Goal: Find specific page/section: Find specific page/section

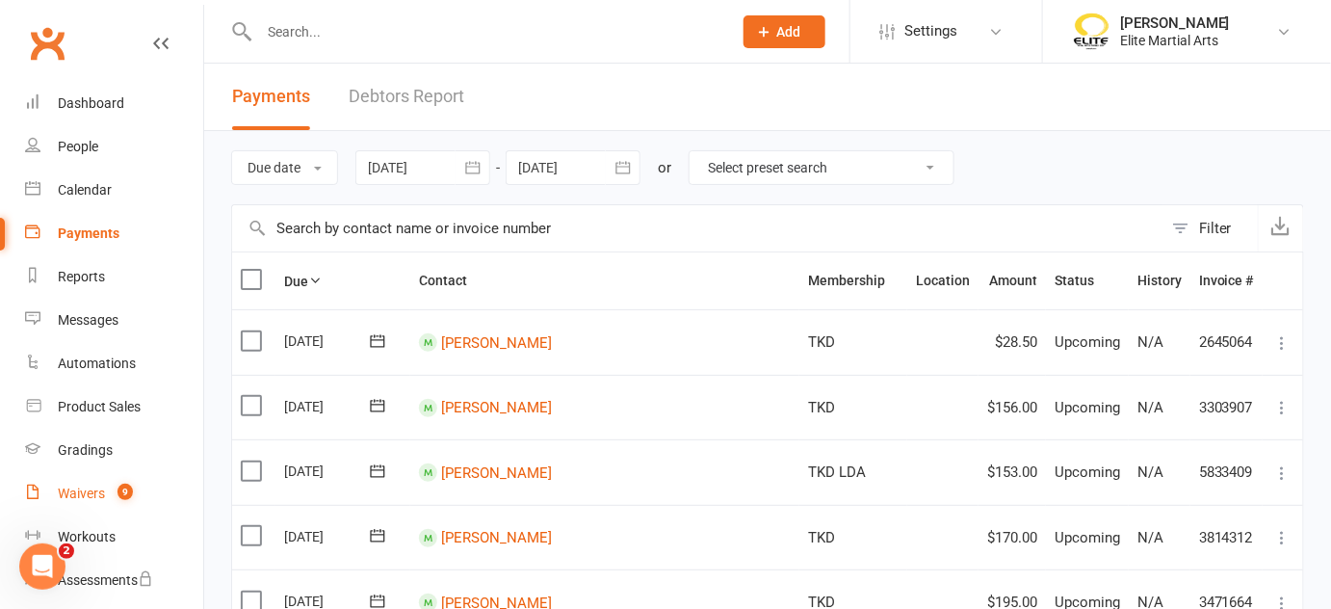
click at [98, 493] on div "Waivers" at bounding box center [81, 493] width 47 height 15
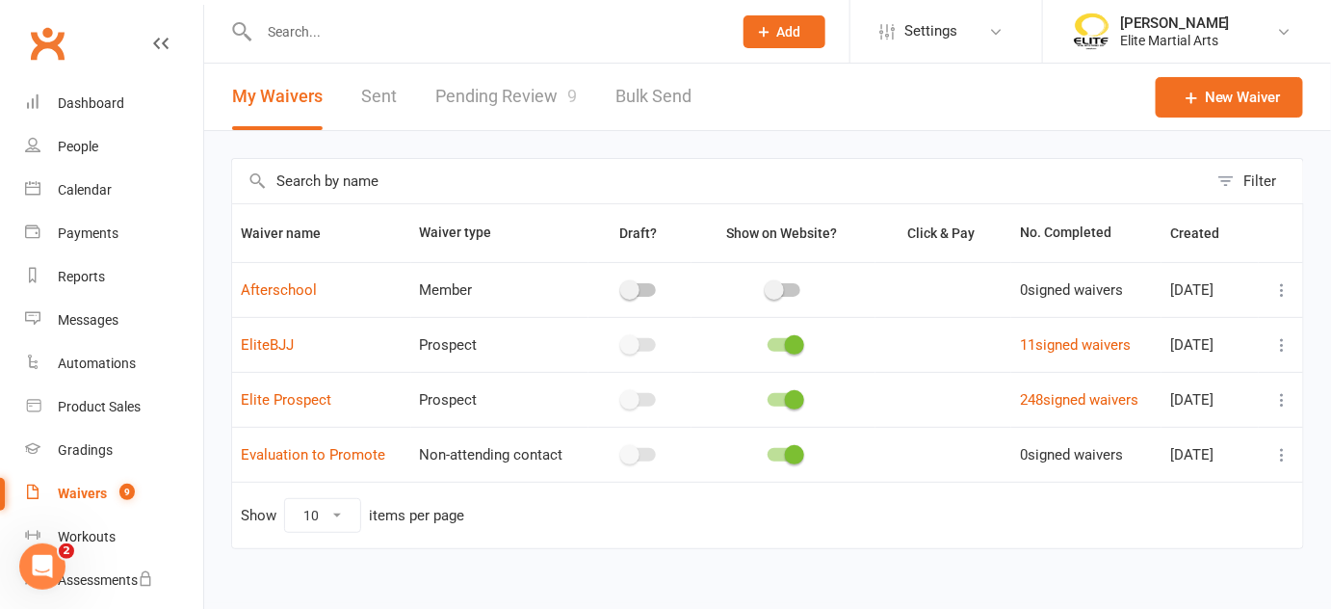
click at [340, 35] on input "text" at bounding box center [485, 31] width 465 height 27
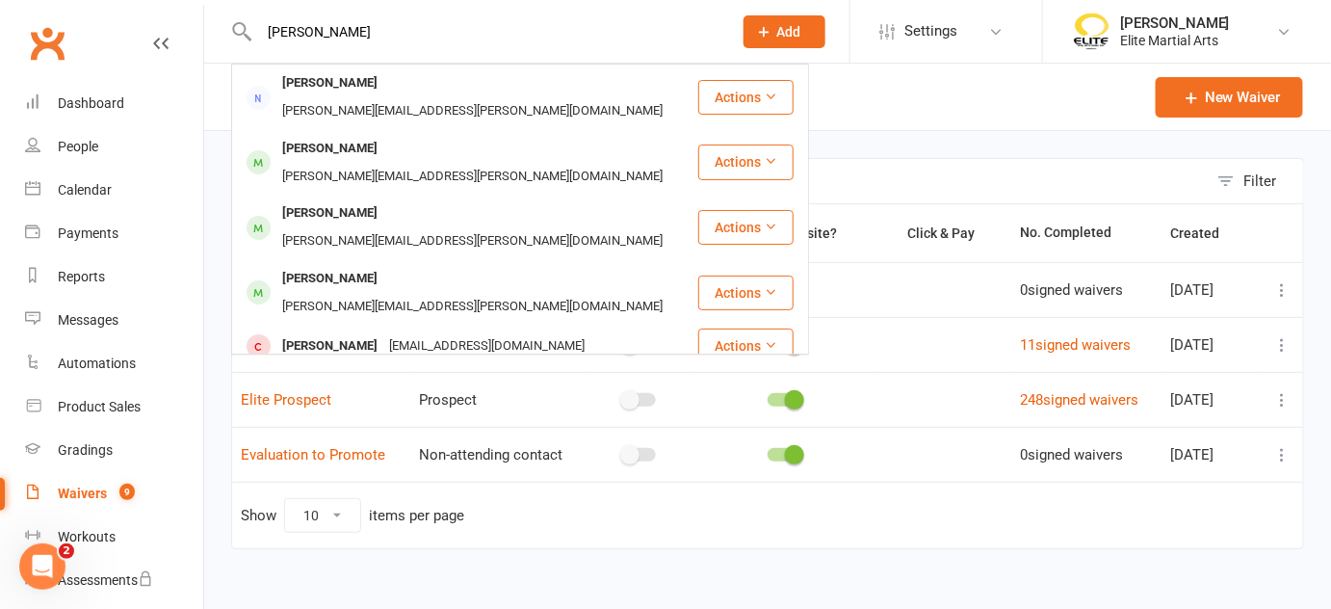
type input "[PERSON_NAME]"
click at [77, 93] on link "Dashboard" at bounding box center [114, 103] width 178 height 43
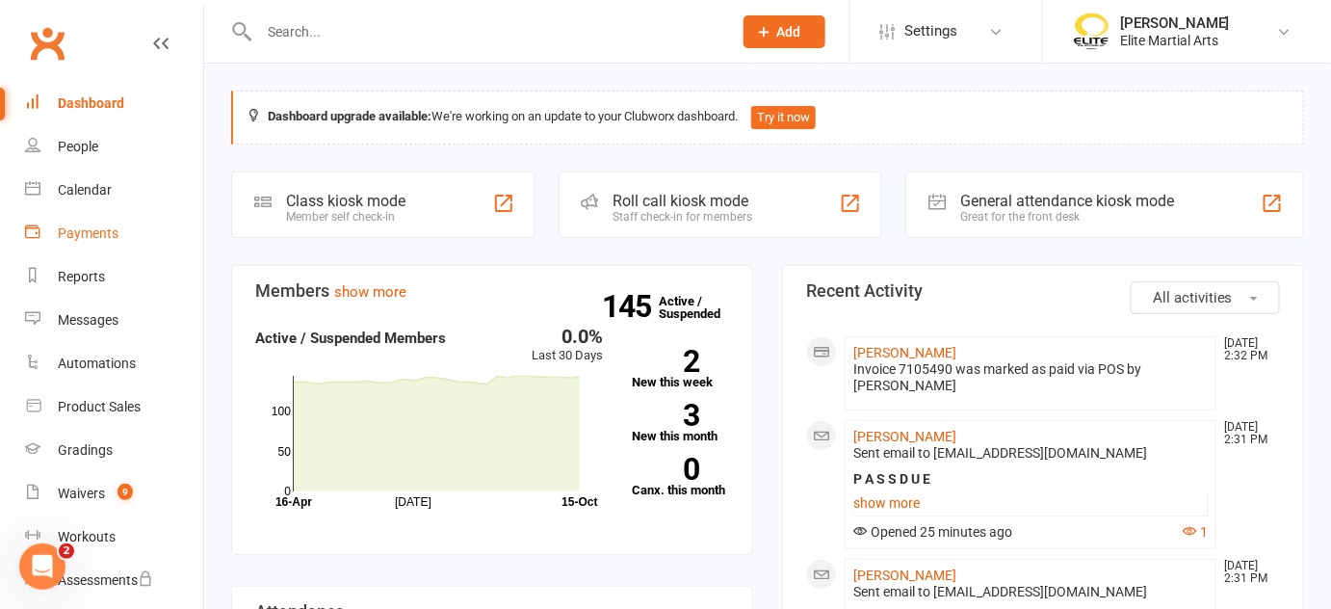
click at [91, 238] on div "Payments" at bounding box center [88, 232] width 61 height 15
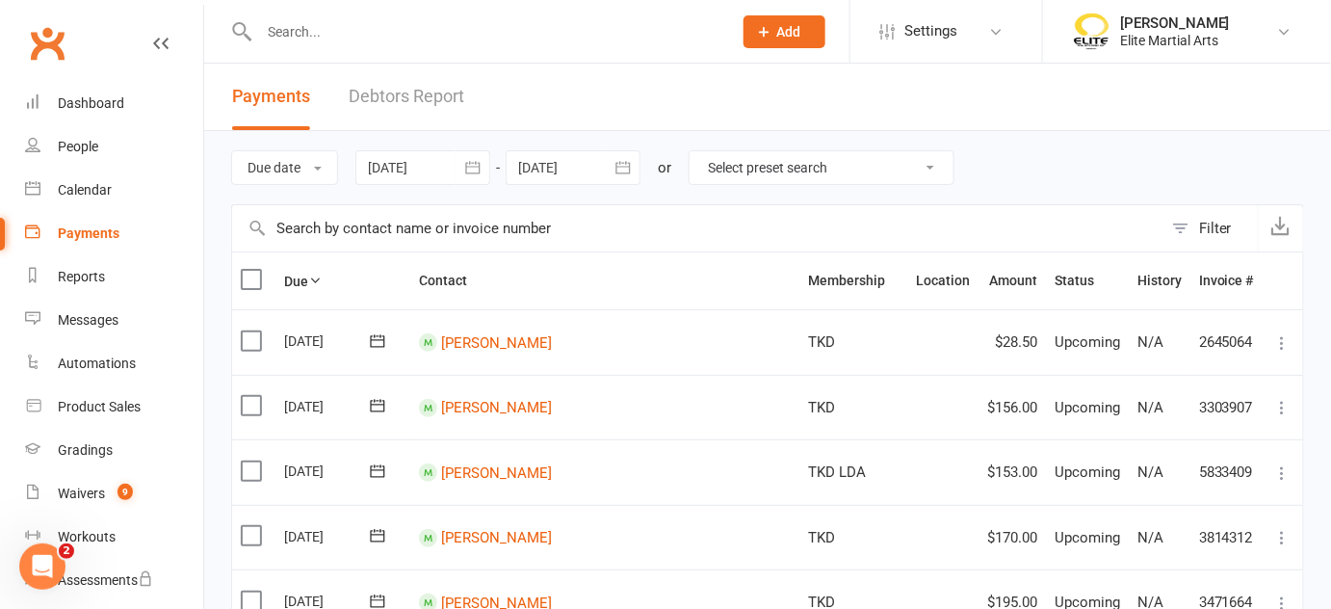
click at [424, 96] on link "Debtors Report" at bounding box center [407, 97] width 116 height 66
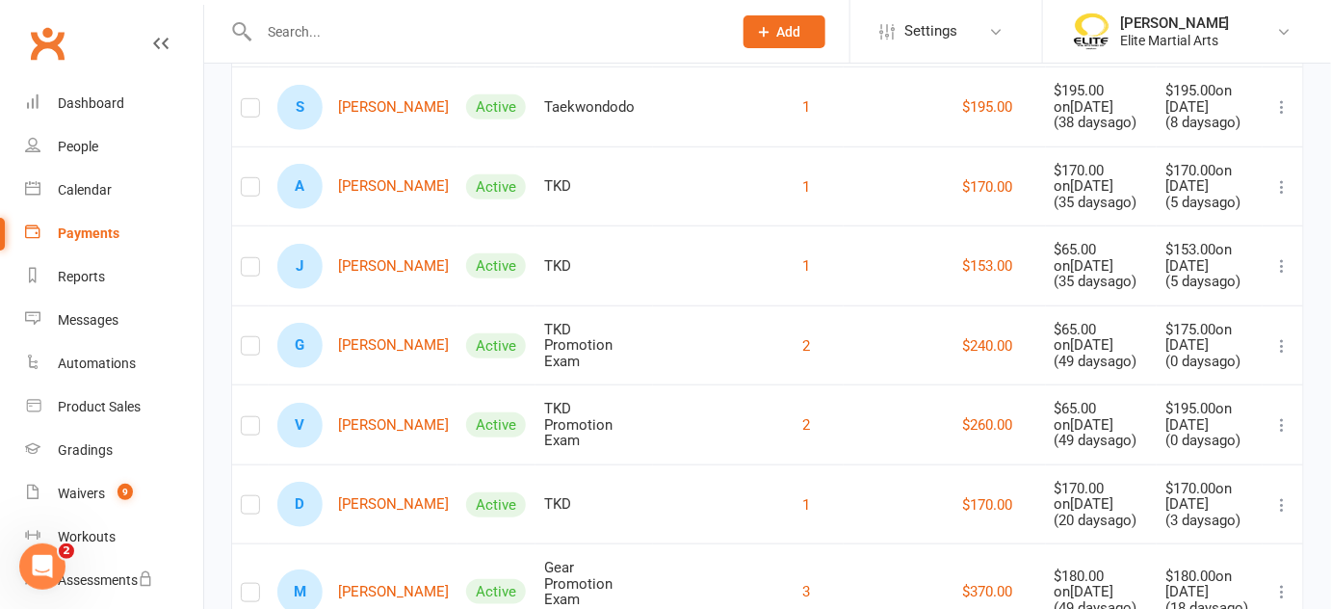
scroll to position [318, 0]
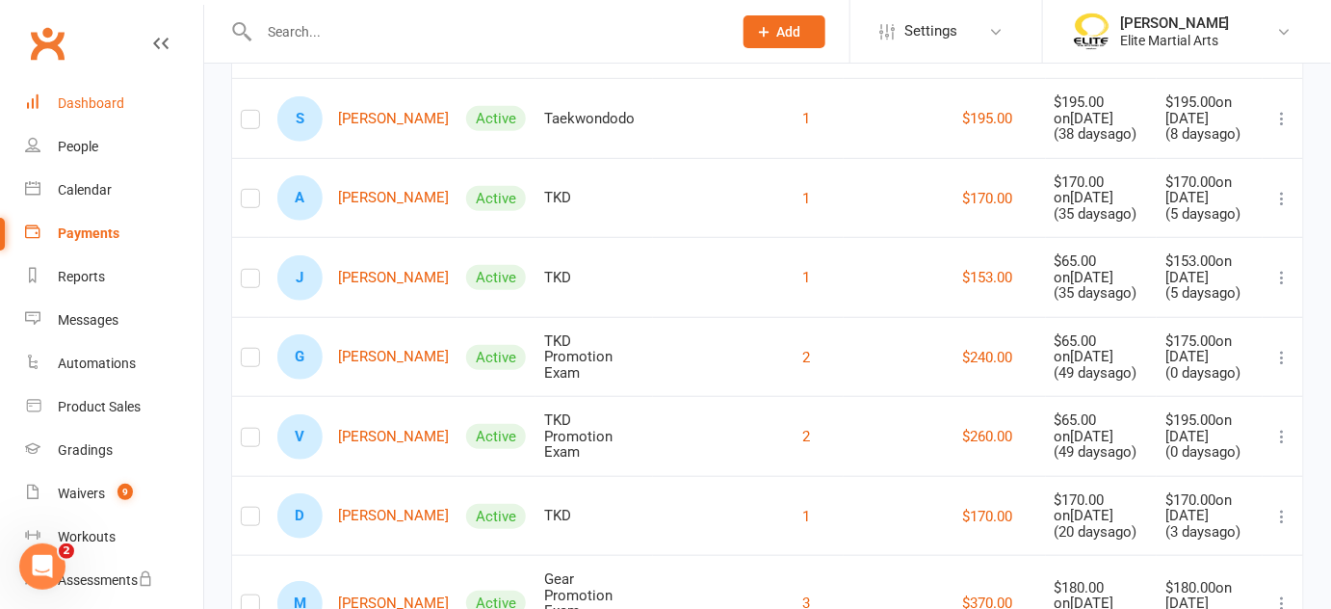
click at [97, 104] on div "Dashboard" at bounding box center [91, 102] width 66 height 15
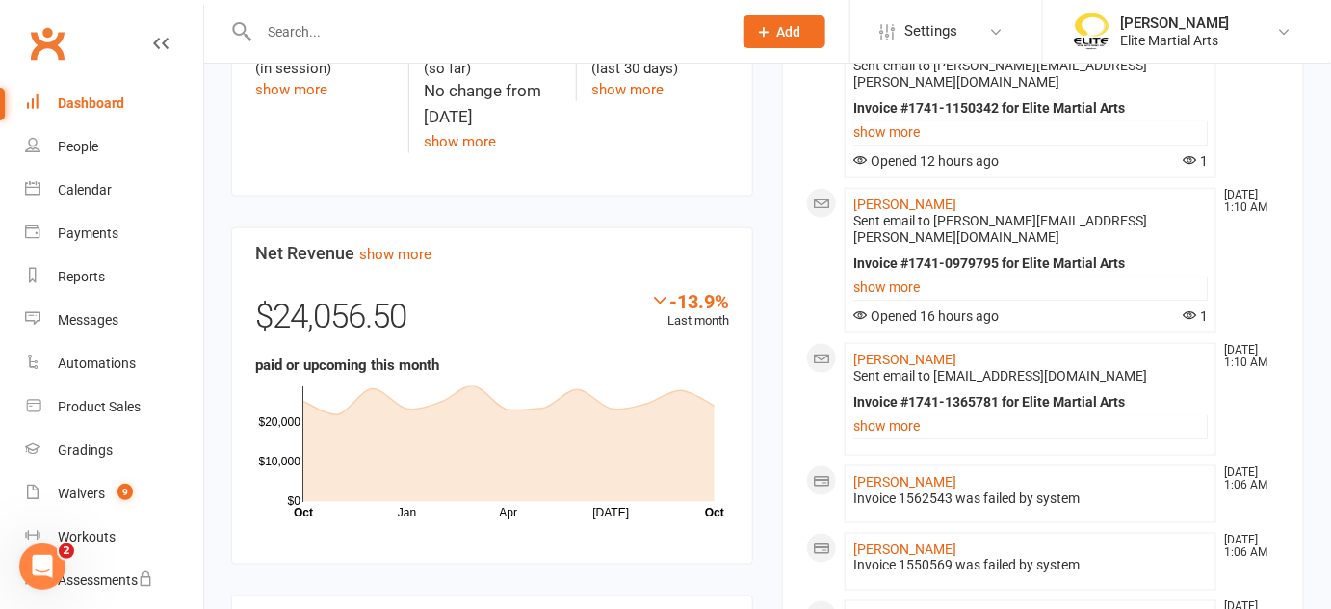
scroll to position [672, 0]
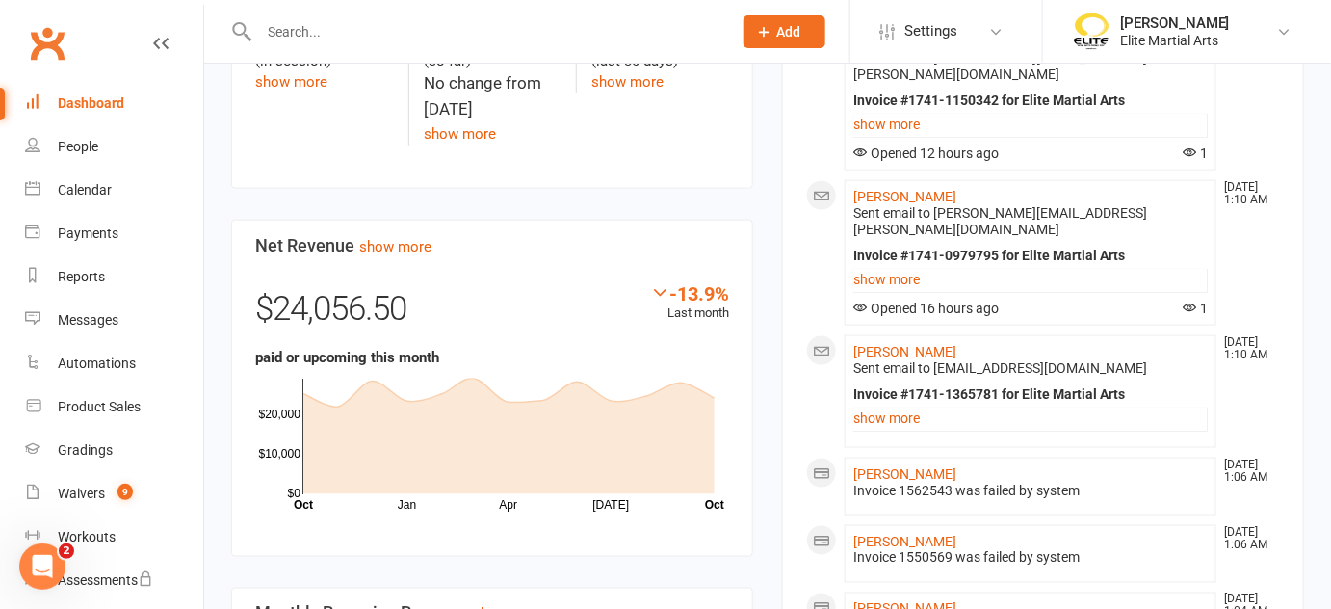
click at [364, 37] on input "text" at bounding box center [485, 31] width 465 height 27
type input "u"
click at [89, 102] on div "Dashboard" at bounding box center [91, 102] width 66 height 15
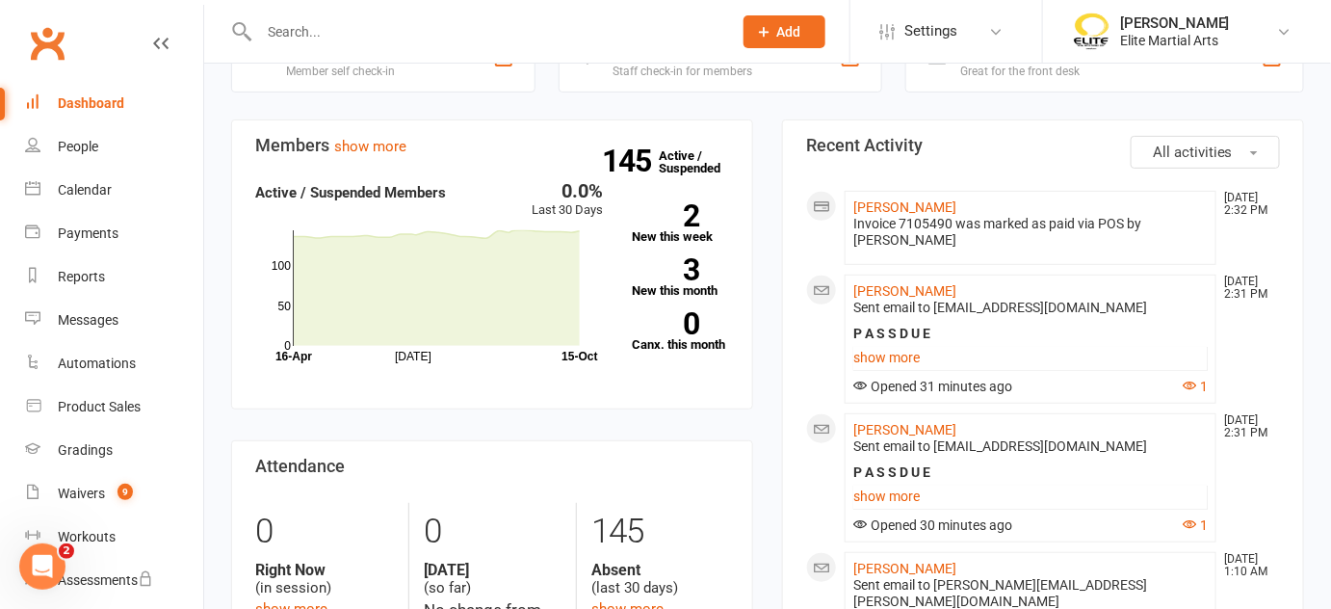
scroll to position [0, 0]
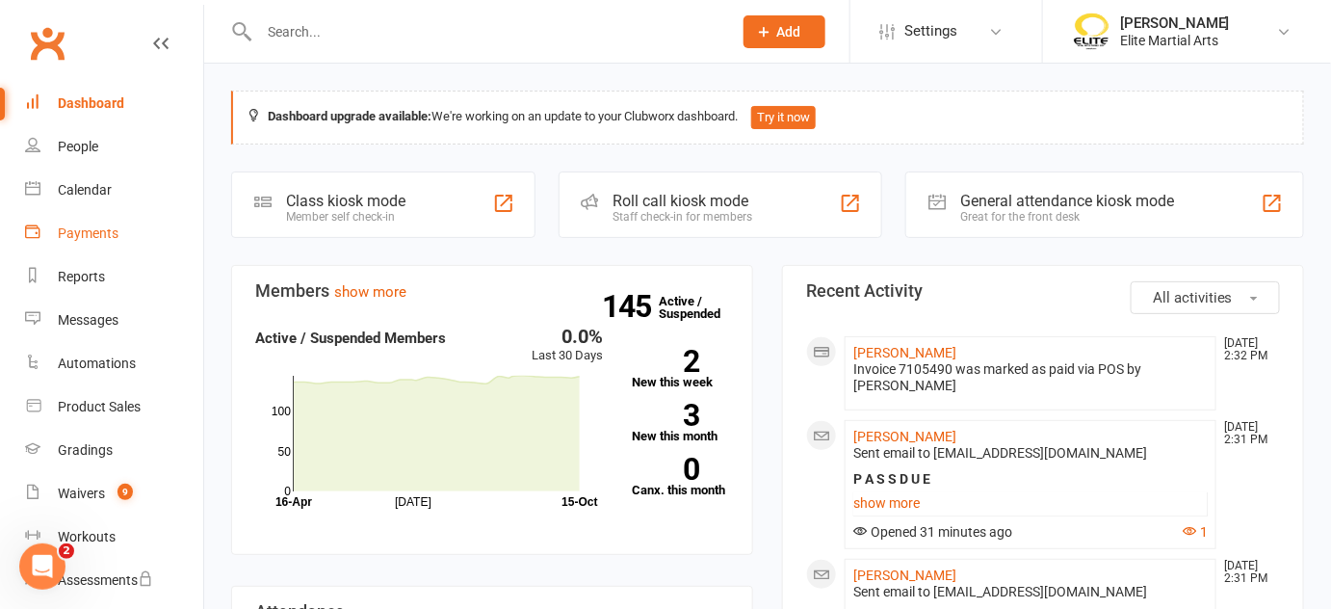
click at [97, 238] on div "Payments" at bounding box center [88, 232] width 61 height 15
